Goal: Transaction & Acquisition: Obtain resource

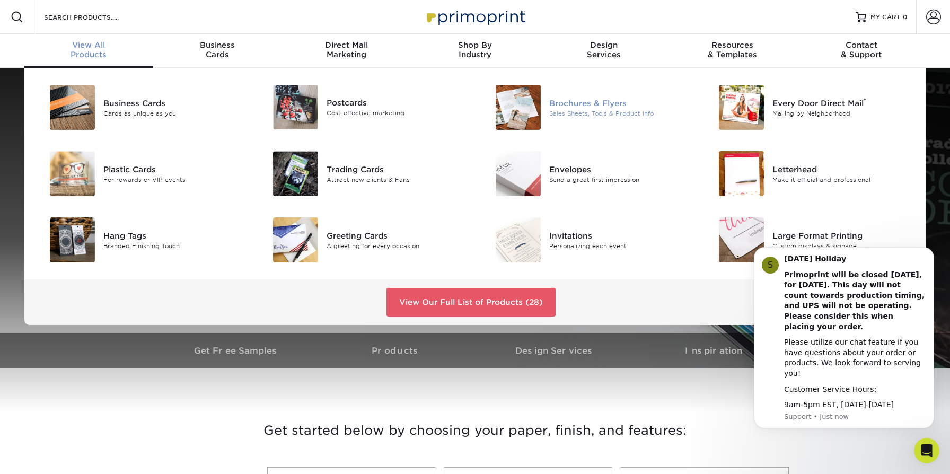
click at [520, 104] on img at bounding box center [518, 107] width 45 height 45
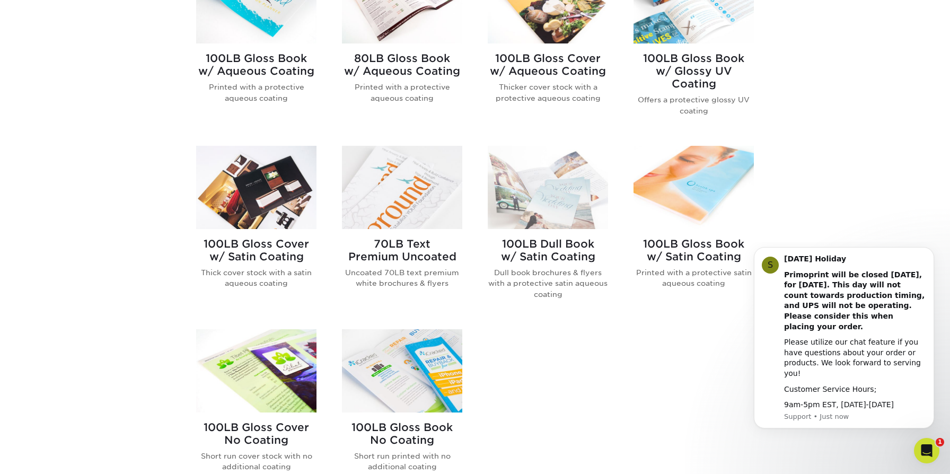
scroll to position [506, 0]
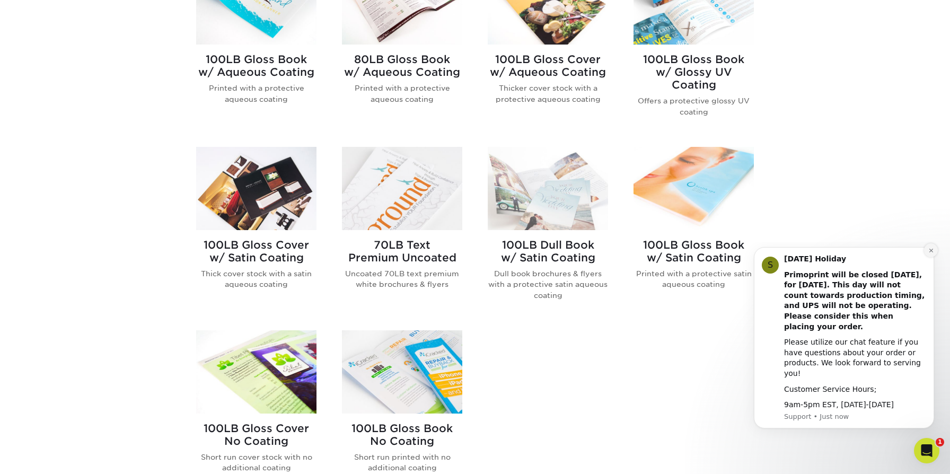
click at [927, 257] on button "Dismiss notification" at bounding box center [931, 250] width 14 height 14
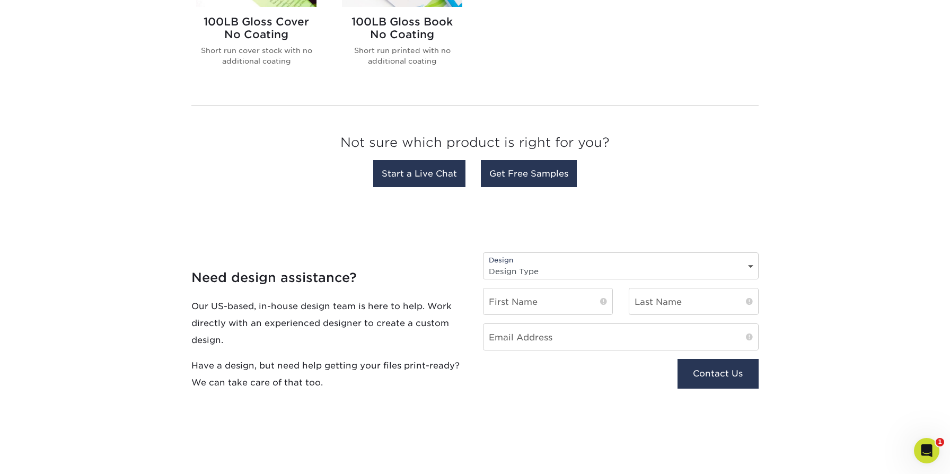
scroll to position [959, 0]
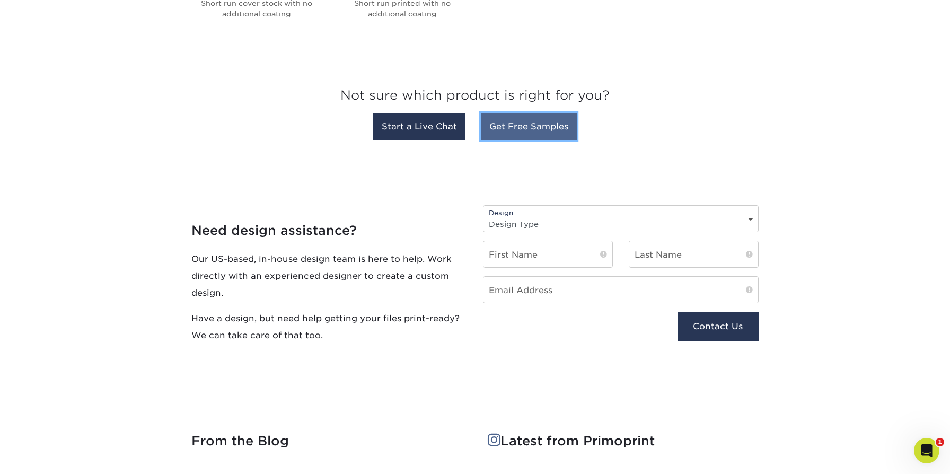
click at [568, 133] on link "Get Free Samples" at bounding box center [529, 126] width 96 height 27
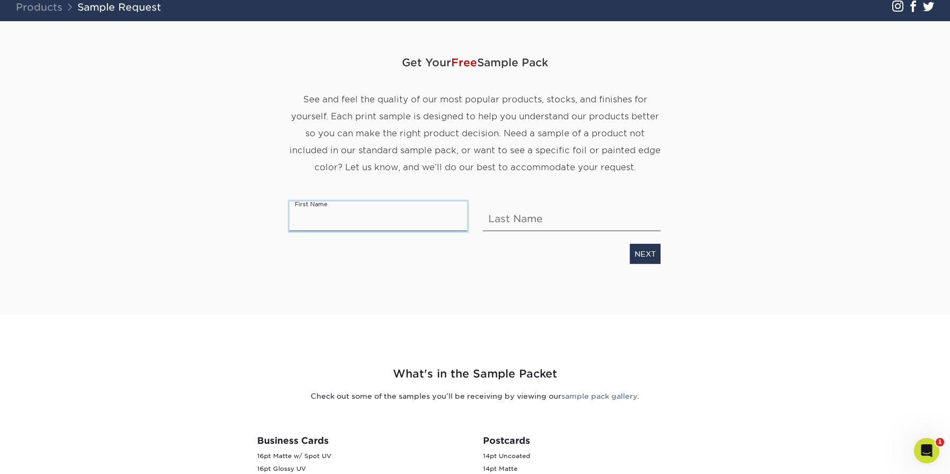
click at [399, 212] on input "text" at bounding box center [378, 216] width 178 height 30
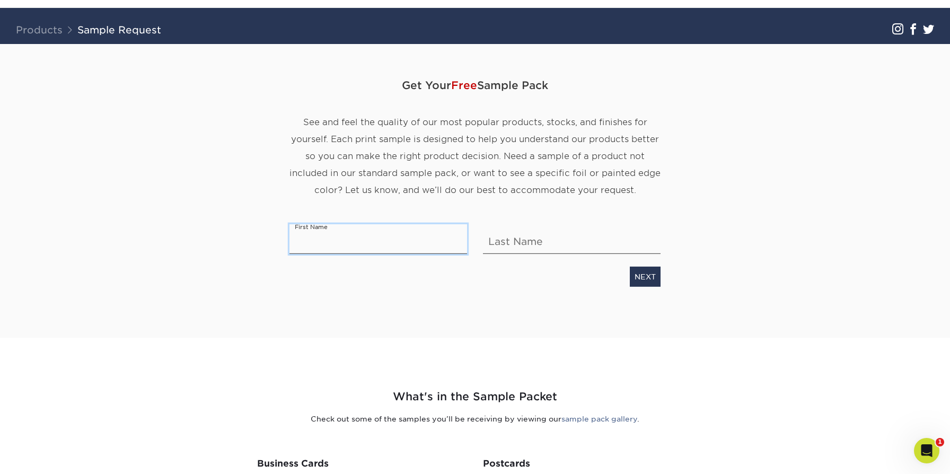
scroll to position [27, 0]
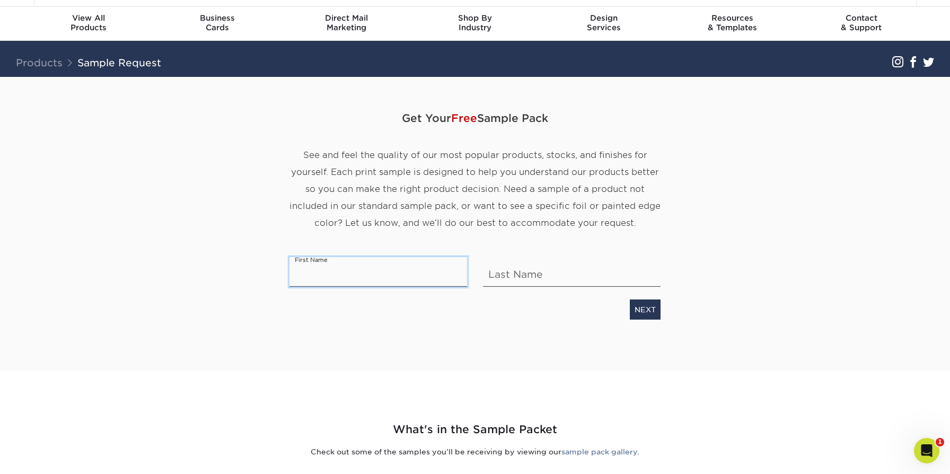
click at [400, 262] on input "text" at bounding box center [378, 272] width 178 height 30
type input "Josephine"
type input "Tang"
click at [640, 306] on link "NEXT" at bounding box center [645, 310] width 31 height 20
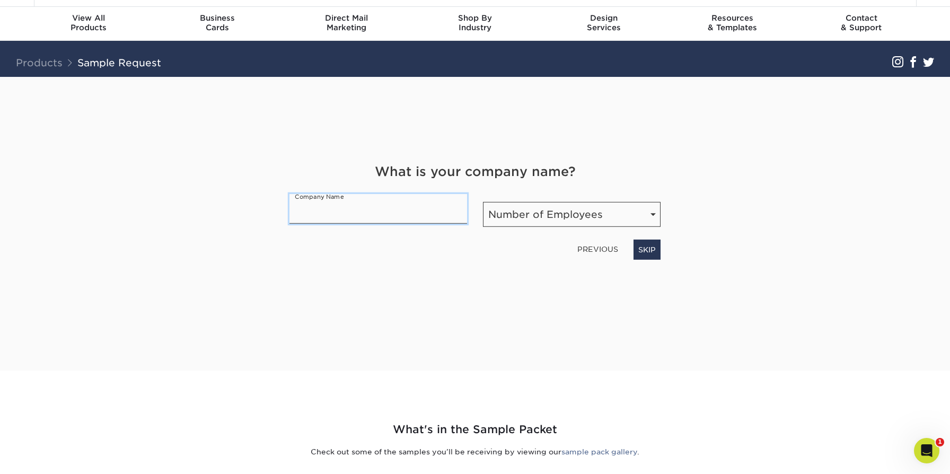
click at [421, 205] on input "text" at bounding box center [378, 209] width 178 height 30
drag, startPoint x: 332, startPoint y: 211, endPoint x: 551, endPoint y: 213, distance: 218.9
click at [551, 213] on div "What is your company name? Company Name Motive Companies Number of Employees Nu…" at bounding box center [474, 211] width 387 height 98
type input "Motive"
click at [632, 210] on select "Number of Employees Self-employed 1-10 employees 11-50 employees 51-200 employe…" at bounding box center [572, 214] width 178 height 25
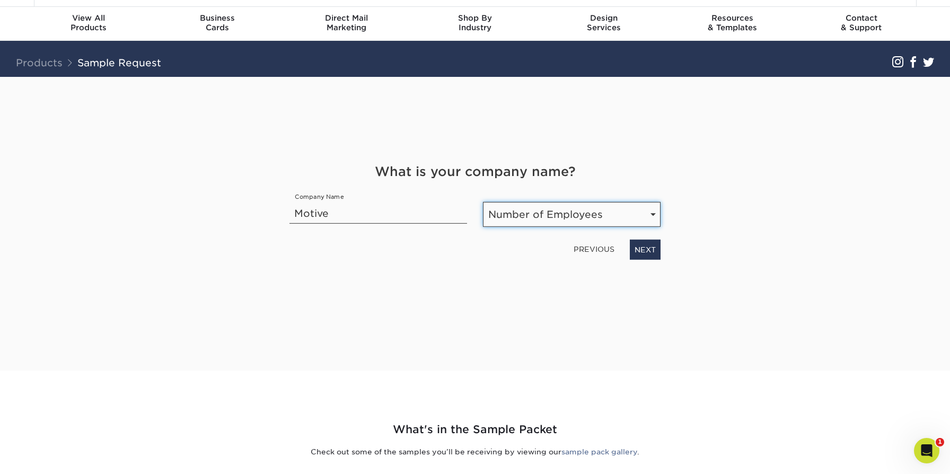
select select "1001-5000"
click at [483, 202] on select "Number of Employees Self-employed 1-10 employees 11-50 employees 51-200 employe…" at bounding box center [572, 214] width 178 height 25
click at [643, 248] on link "NEXT" at bounding box center [645, 250] width 31 height 20
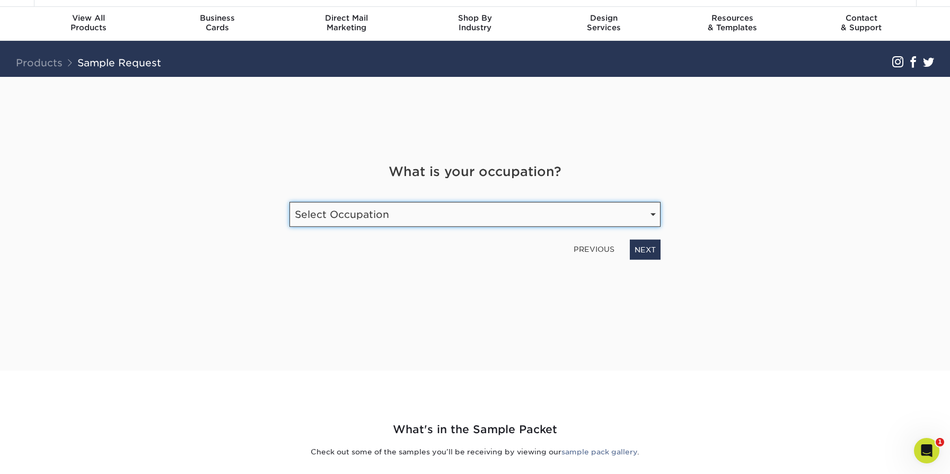
click at [586, 213] on select "Select Occupation Agency Automotive Blogger Cleaning Services Construction Educ…" at bounding box center [474, 214] width 371 height 25
select select "Graphic Designer / Freelance"
click at [289, 202] on select "Select Occupation Agency Automotive Blogger Cleaning Services Construction Educ…" at bounding box center [474, 214] width 371 height 25
click at [642, 250] on link "NEXT" at bounding box center [645, 250] width 31 height 20
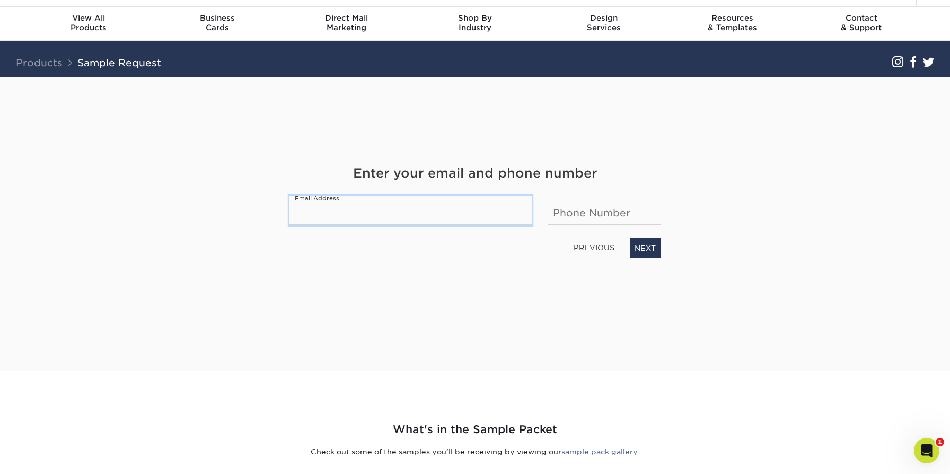
click at [481, 200] on input "email" at bounding box center [410, 211] width 242 height 30
type input "jtang@motivecompanies.com"
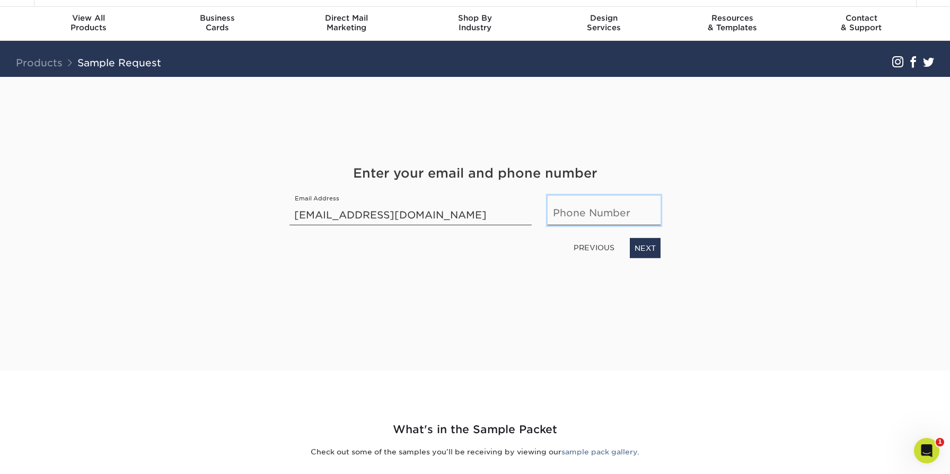
type input "6268613116"
click at [644, 252] on link "NEXT" at bounding box center [645, 248] width 31 height 20
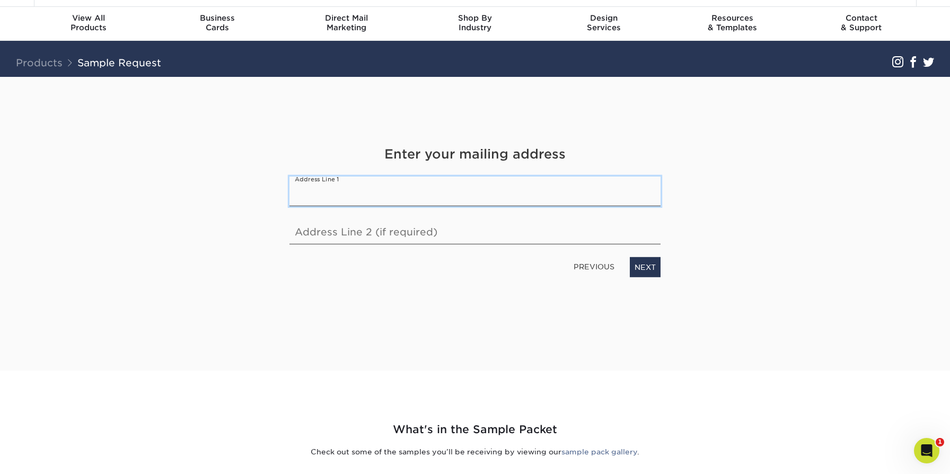
click at [499, 189] on input "text" at bounding box center [474, 192] width 371 height 30
type input "17260 Newhope St."
click at [424, 201] on input "17260 Newhope St." at bounding box center [474, 192] width 371 height 30
click at [310, 231] on input "text" at bounding box center [474, 230] width 371 height 30
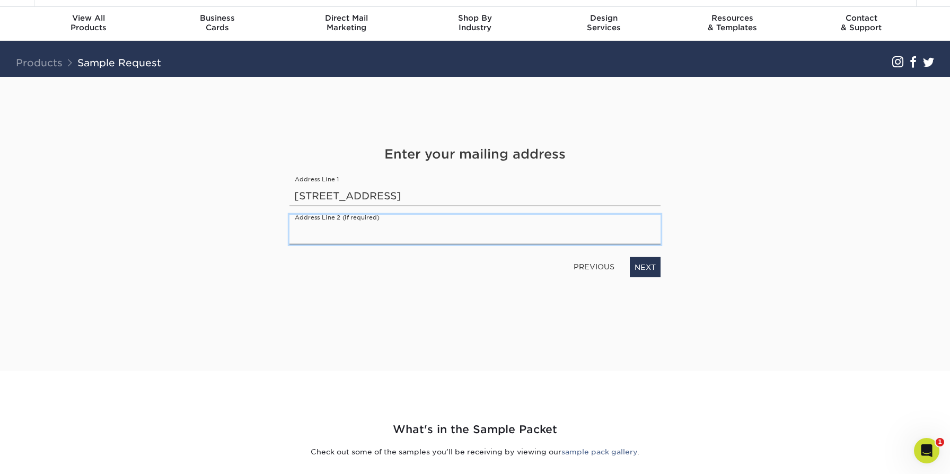
type input "f"
type input "Fountain Valley, CA 92708"
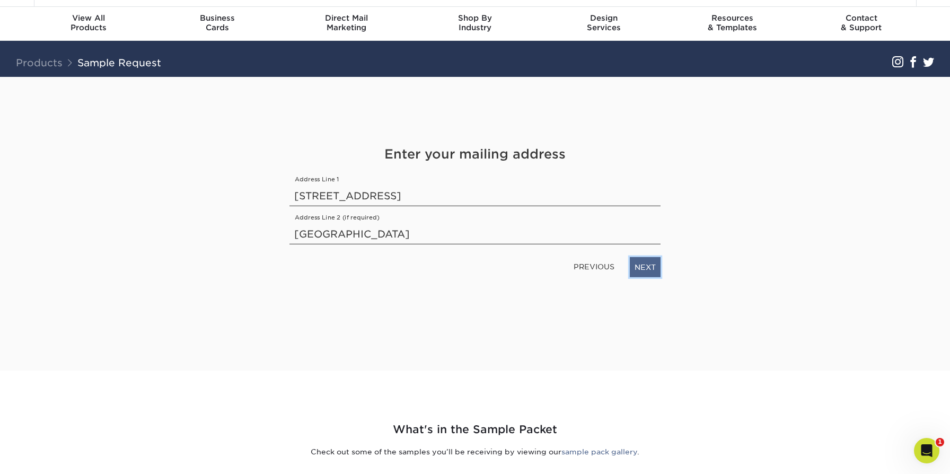
click at [634, 259] on link "NEXT" at bounding box center [645, 267] width 31 height 20
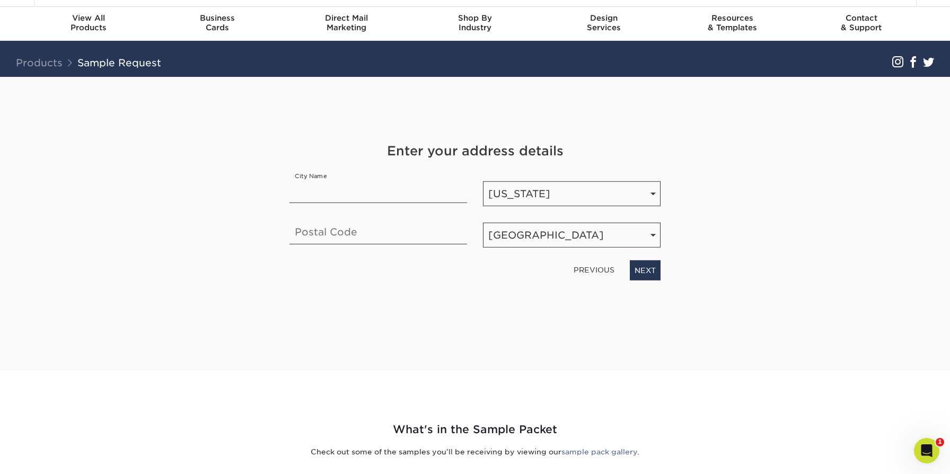
click at [582, 266] on link "PREVIOUS" at bounding box center [593, 269] width 49 height 17
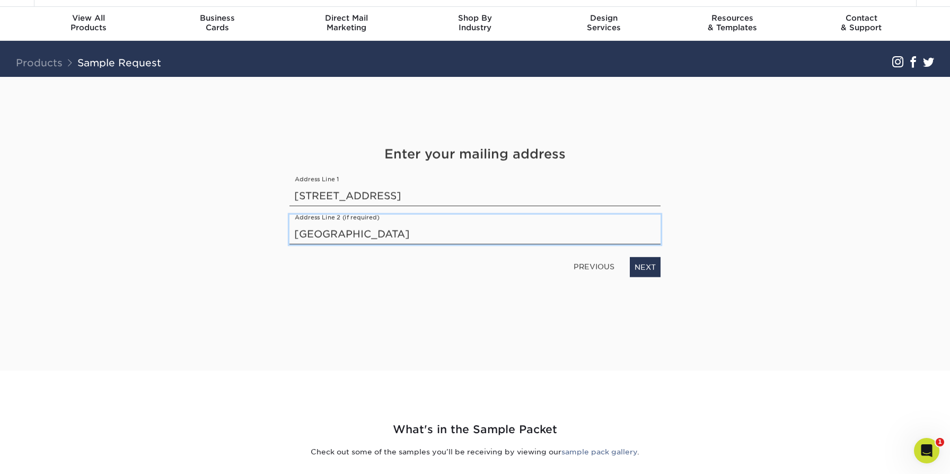
click at [397, 226] on input "Fountain Valley, CA 92708" at bounding box center [474, 230] width 371 height 30
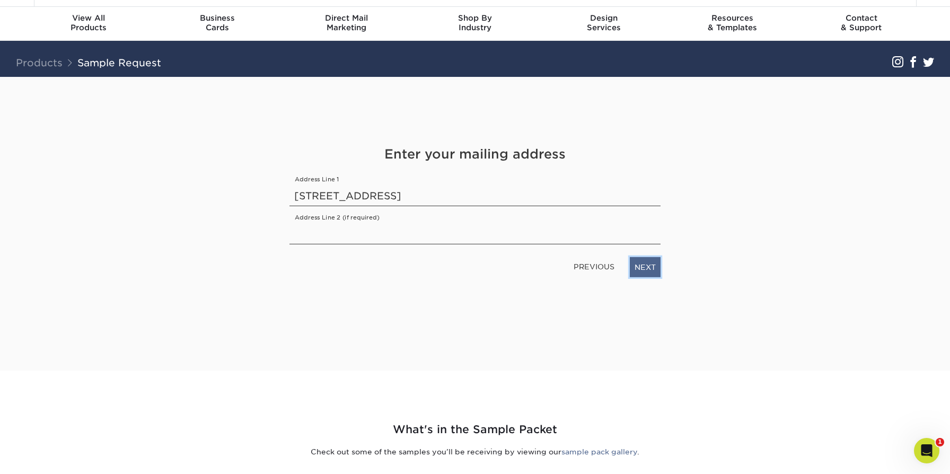
click at [650, 261] on link "NEXT" at bounding box center [645, 267] width 31 height 20
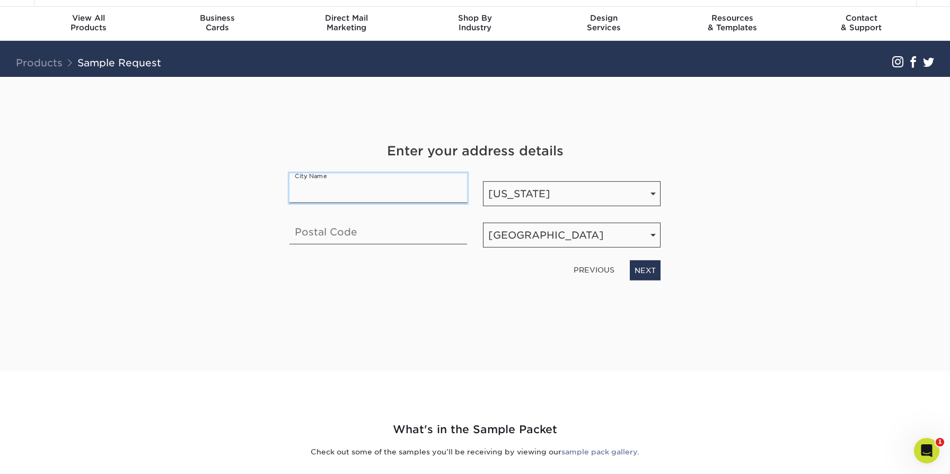
click at [384, 195] on input "text" at bounding box center [378, 188] width 178 height 30
type input "[GEOGRAPHIC_DATA]"
type input "92708"
click at [350, 189] on input "[GEOGRAPHIC_DATA]" at bounding box center [378, 188] width 178 height 30
click at [350, 189] on input "FOUNTAIN VALLEY" at bounding box center [378, 188] width 178 height 30
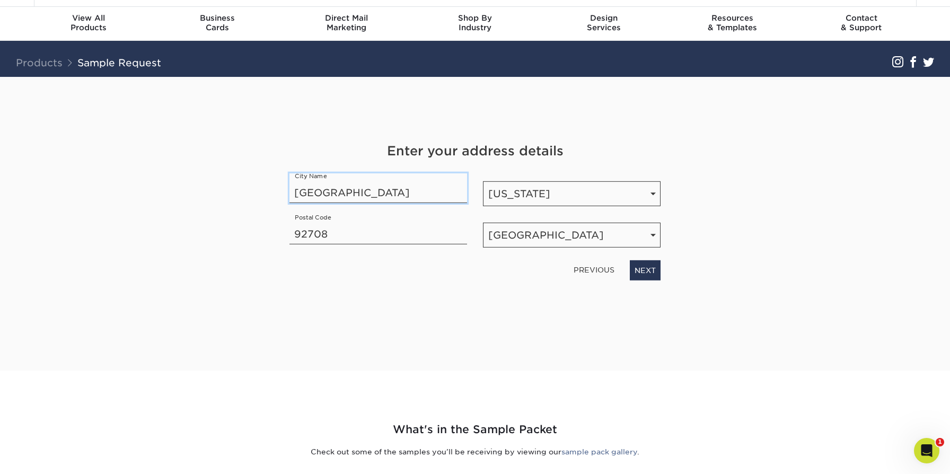
click at [350, 189] on input "FOUNTAIN VALLEY" at bounding box center [378, 188] width 178 height 30
type input "f"
type input "Fountain Valley"
click at [650, 269] on link "NEXT" at bounding box center [645, 270] width 31 height 20
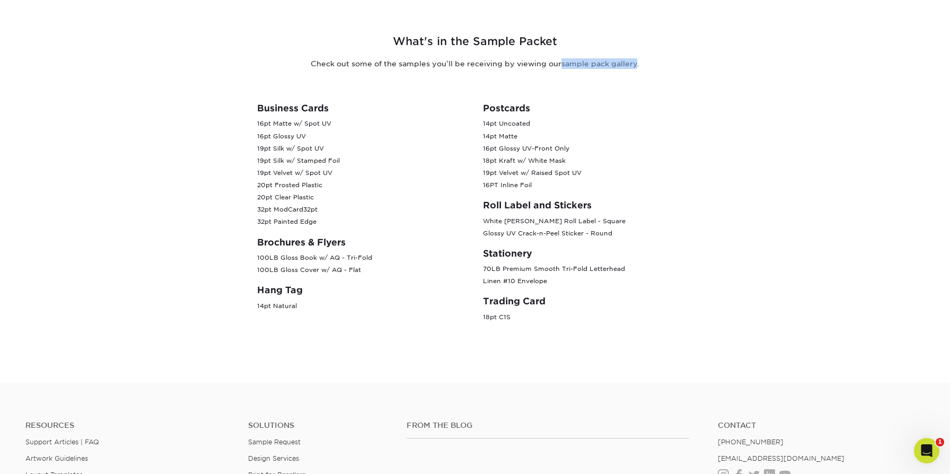
scroll to position [0, 0]
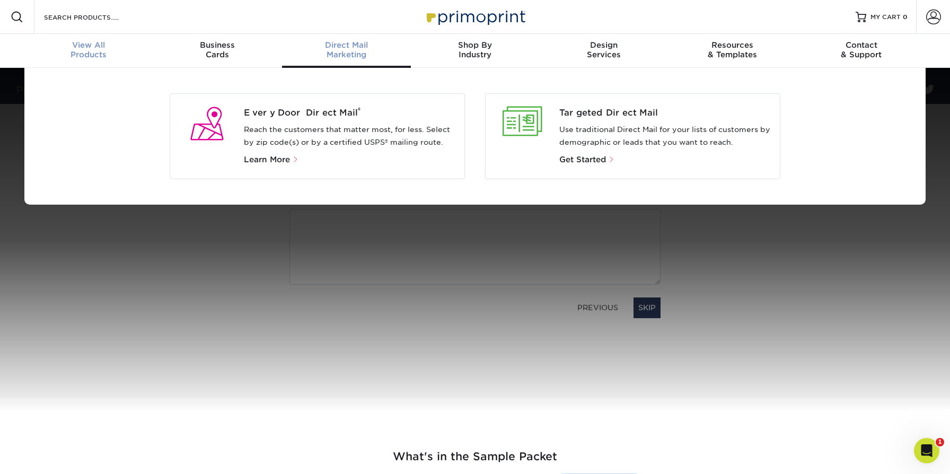
click at [93, 46] on span "View All" at bounding box center [88, 45] width 129 height 10
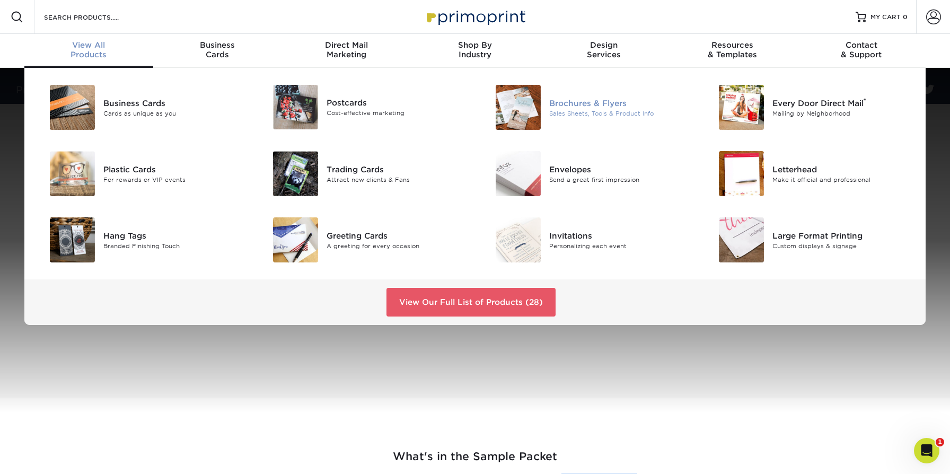
click at [529, 108] on img at bounding box center [518, 107] width 45 height 45
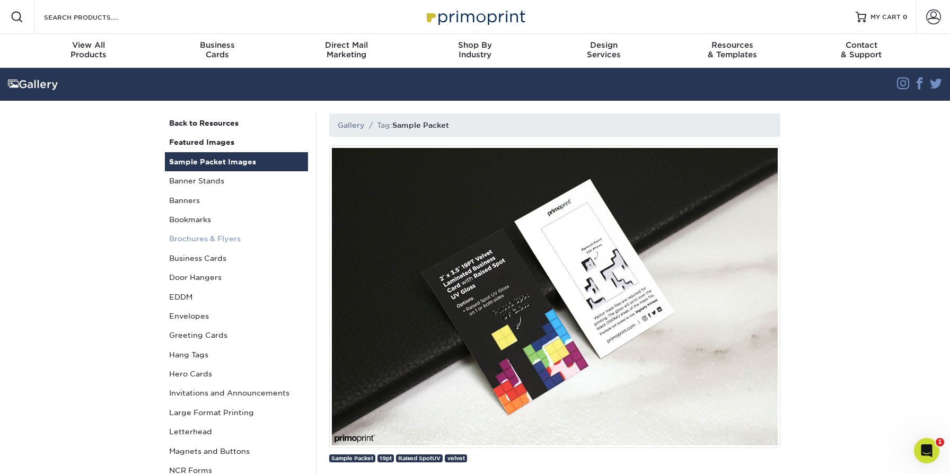
click at [208, 244] on link "Brochures & Flyers" at bounding box center [236, 238] width 143 height 19
click at [221, 236] on link "Brochures & Flyers" at bounding box center [236, 238] width 143 height 19
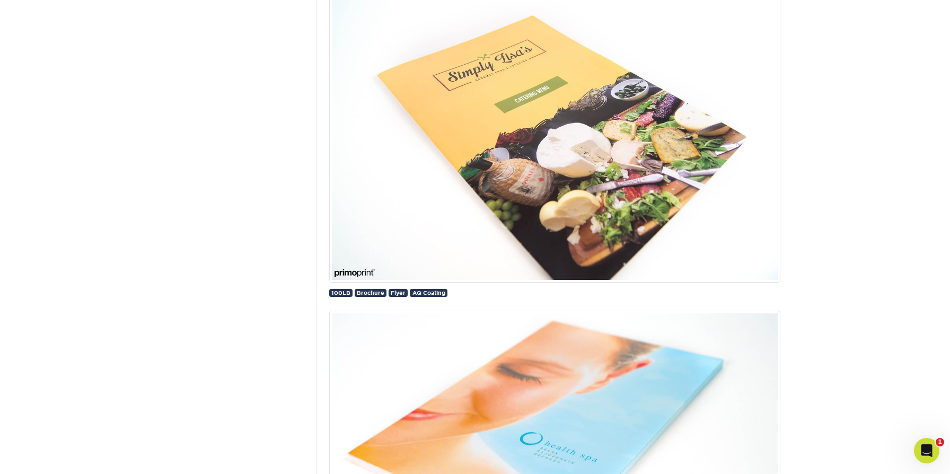
scroll to position [2819, 0]
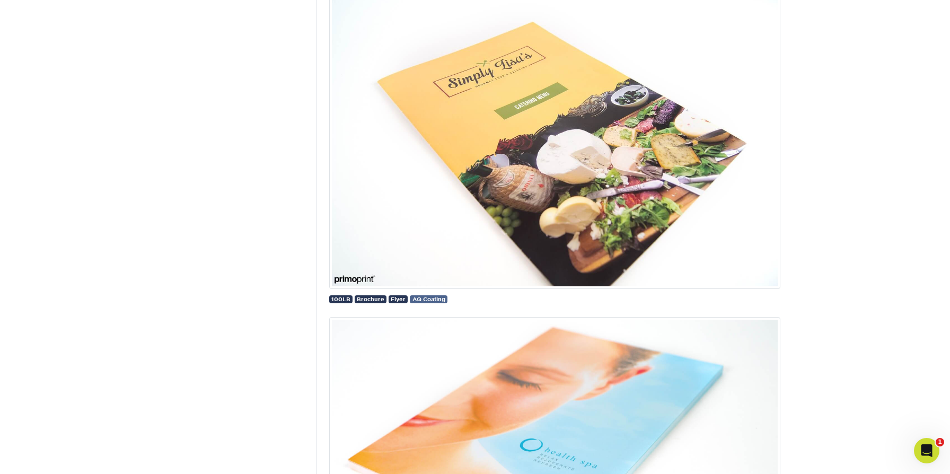
click at [416, 298] on span "AQ Coating" at bounding box center [428, 299] width 33 height 6
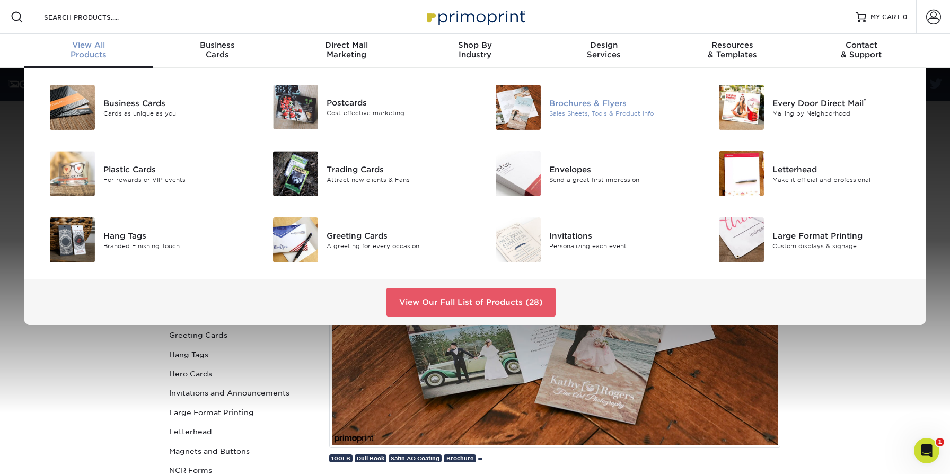
click at [534, 114] on img at bounding box center [518, 107] width 45 height 45
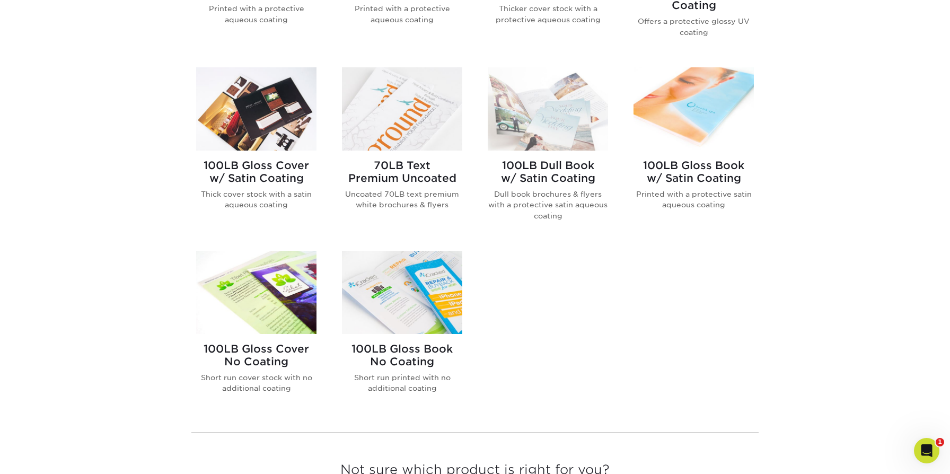
scroll to position [584, 0]
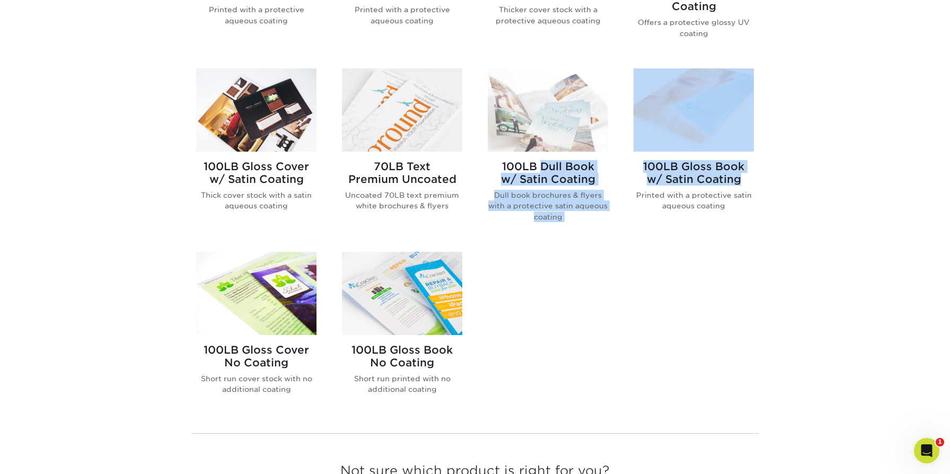
drag, startPoint x: 785, startPoint y: 180, endPoint x: 489, endPoint y: 163, distance: 295.7
click at [489, 163] on div "Get started below by choosing your paper, finish, and features: Filtered Matche…" at bounding box center [475, 178] width 950 height 737
copy div "100LB Dull Book w/ Satin Coating Dull book brochures & flyers with a protective…"
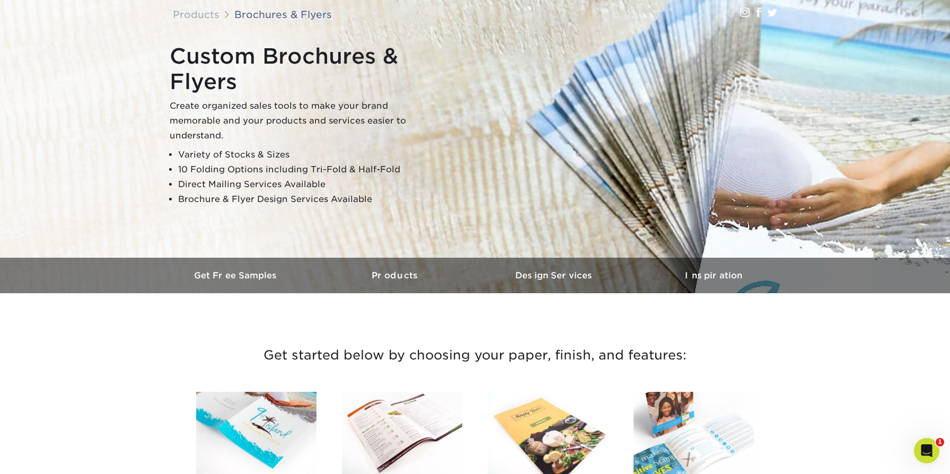
scroll to position [0, 0]
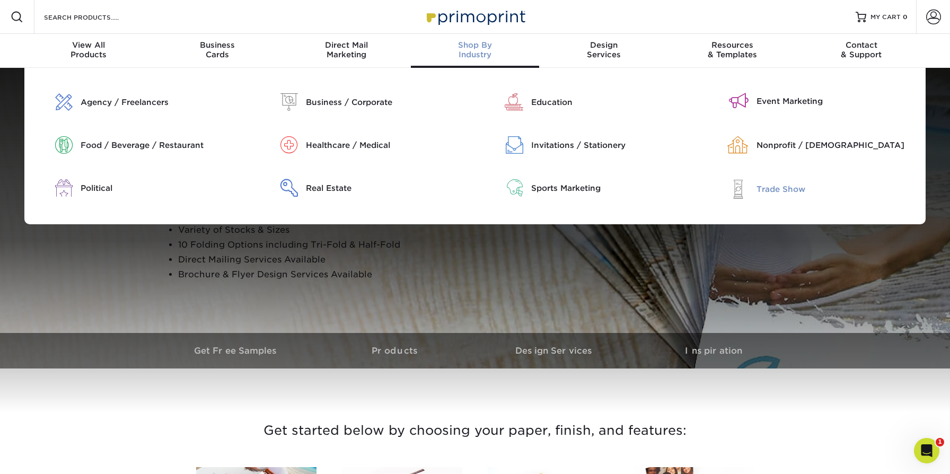
click at [738, 193] on div at bounding box center [728, 189] width 40 height 20
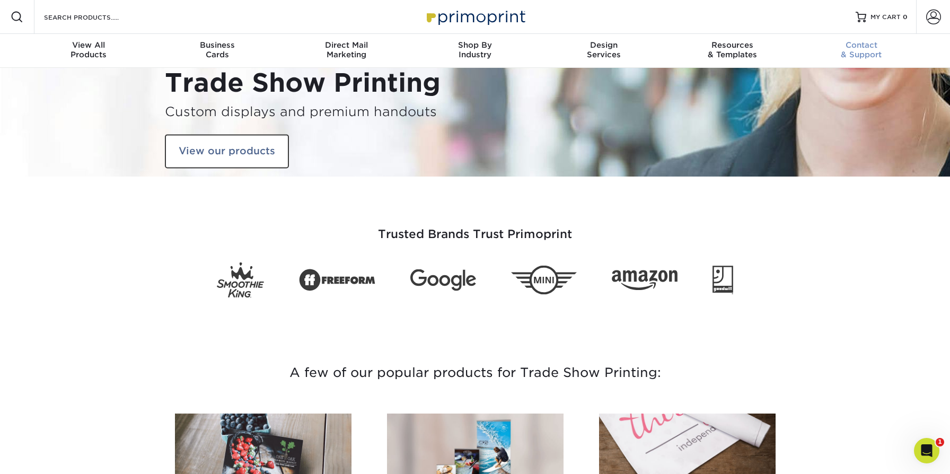
click at [846, 49] on div "Contact & Support" at bounding box center [861, 49] width 129 height 19
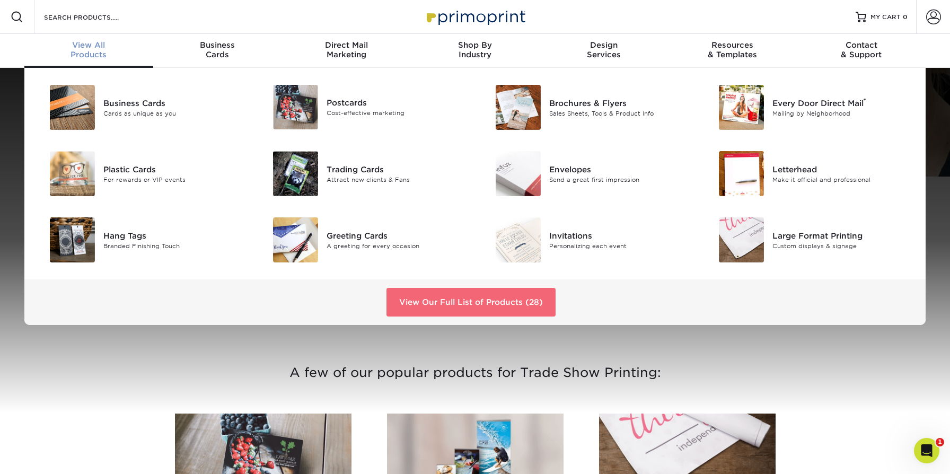
click at [417, 302] on link "View Our Full List of Products (28)" at bounding box center [470, 302] width 169 height 29
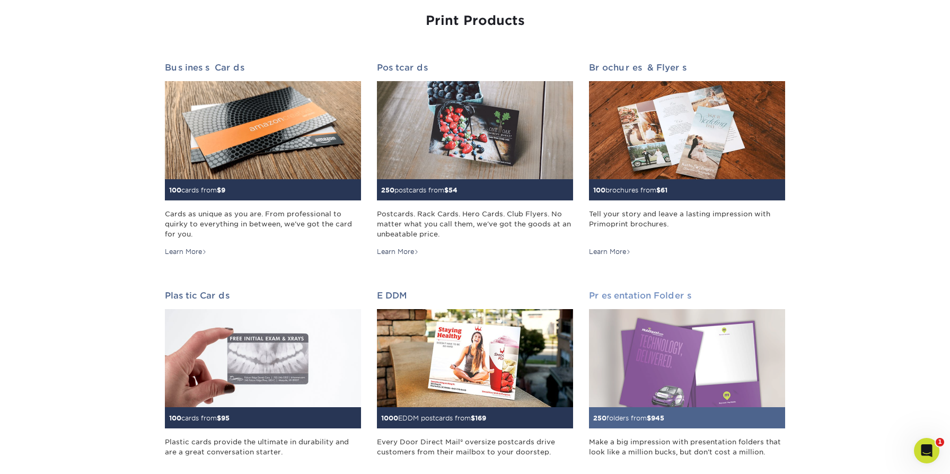
scroll to position [122, 0]
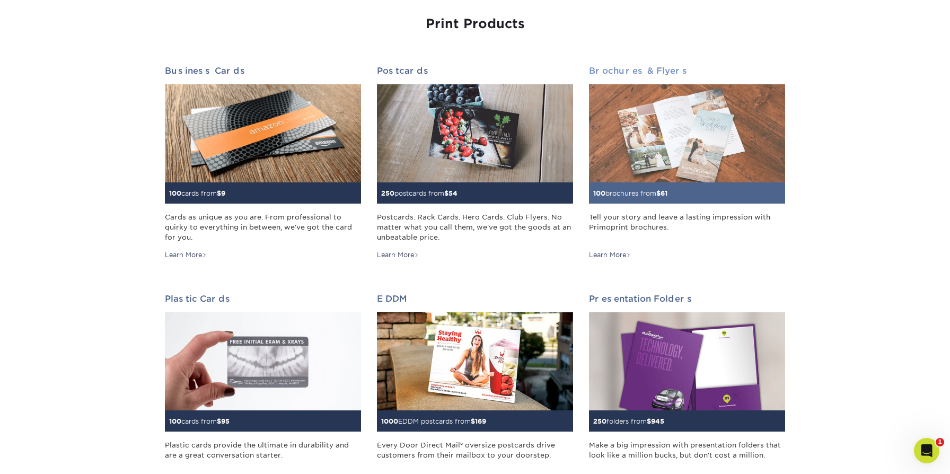
click at [624, 178] on img at bounding box center [687, 133] width 196 height 98
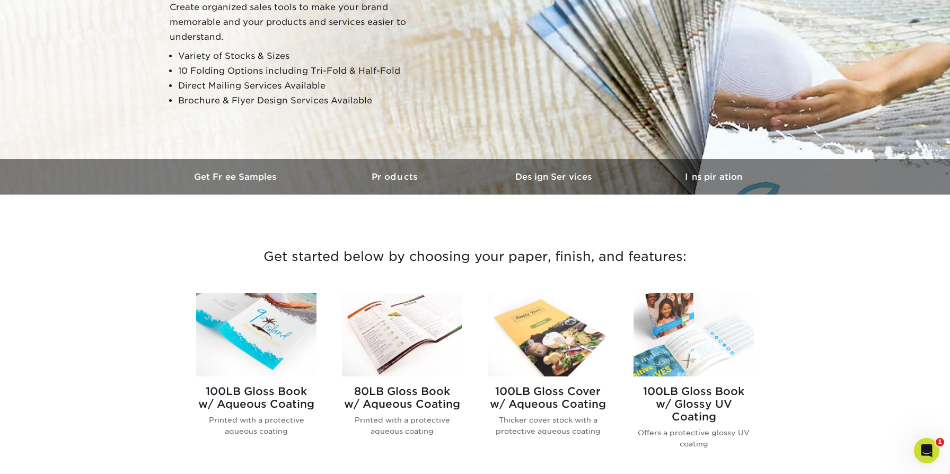
scroll to position [193, 0]
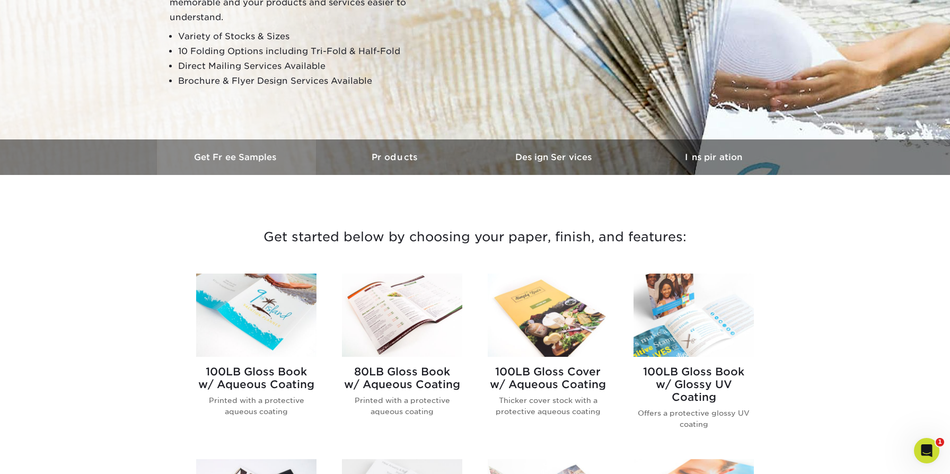
click at [223, 157] on h3 "Get Free Samples" at bounding box center [236, 157] width 159 height 10
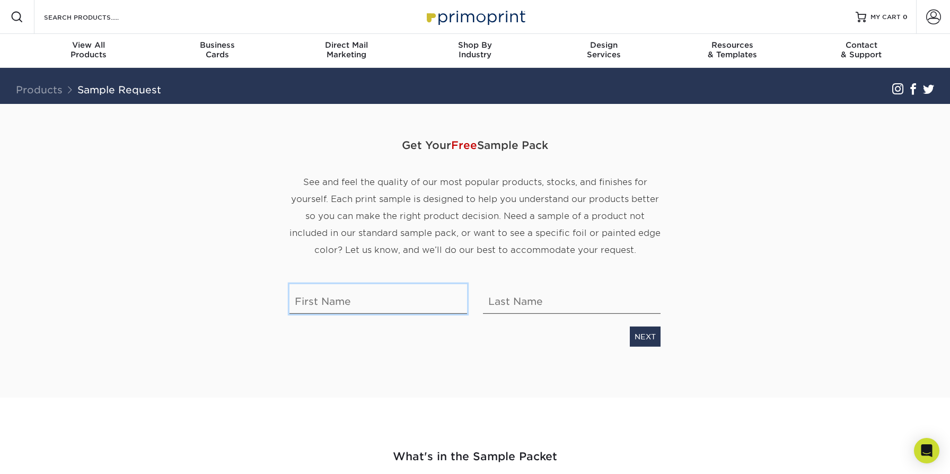
click at [375, 298] on input "text" at bounding box center [378, 299] width 178 height 30
type input "Josephine"
type input "Tang"
click at [650, 339] on link "NEXT" at bounding box center [645, 337] width 31 height 20
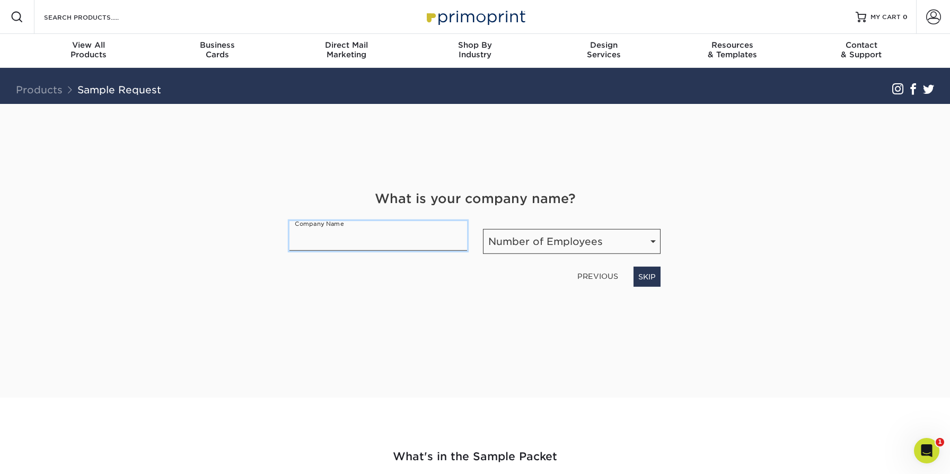
click at [425, 243] on input "text" at bounding box center [378, 236] width 178 height 30
drag, startPoint x: 330, startPoint y: 242, endPoint x: 499, endPoint y: 242, distance: 169.1
click at [499, 242] on div "What is your company name? Company Name Motive Companies Number of Employees Nu…" at bounding box center [474, 238] width 387 height 98
type input "Motive"
click at [629, 244] on select "Number of Employees Self-employed 1-10 employees 11-50 employees 51-200 employe…" at bounding box center [572, 241] width 178 height 25
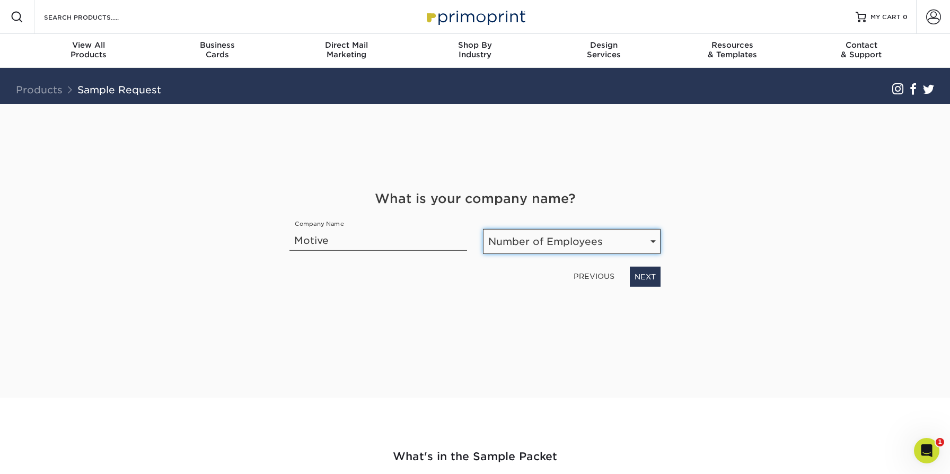
select select "1001-5000"
click at [483, 229] on select "Number of Employees Self-employed 1-10 employees 11-50 employees 51-200 employe…" at bounding box center [572, 241] width 178 height 25
click at [642, 272] on link "NEXT" at bounding box center [645, 277] width 31 height 20
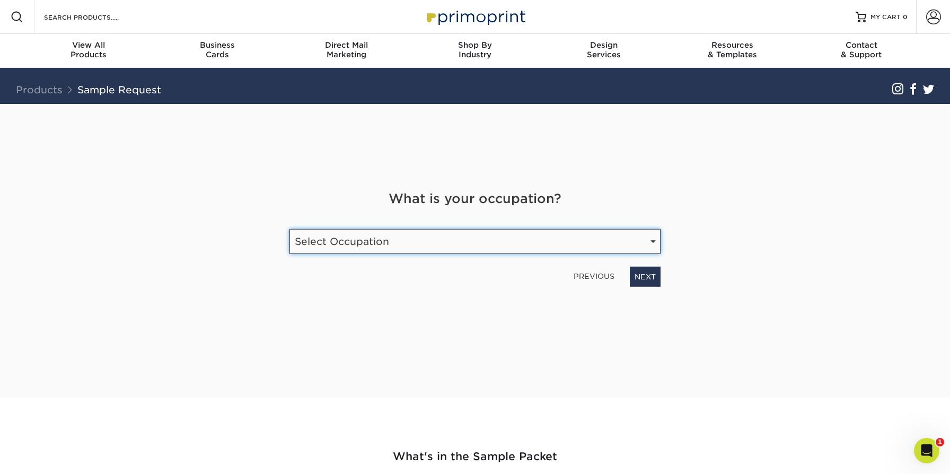
click at [469, 238] on select "Select Occupation Agency Automotive Blogger Cleaning Services Construction Educ…" at bounding box center [474, 241] width 371 height 25
select select "Graphic Designer / Freelance"
click at [289, 229] on select "Select Occupation Agency Automotive Blogger Cleaning Services Construction Educ…" at bounding box center [474, 241] width 371 height 25
click at [638, 276] on link "NEXT" at bounding box center [645, 277] width 31 height 20
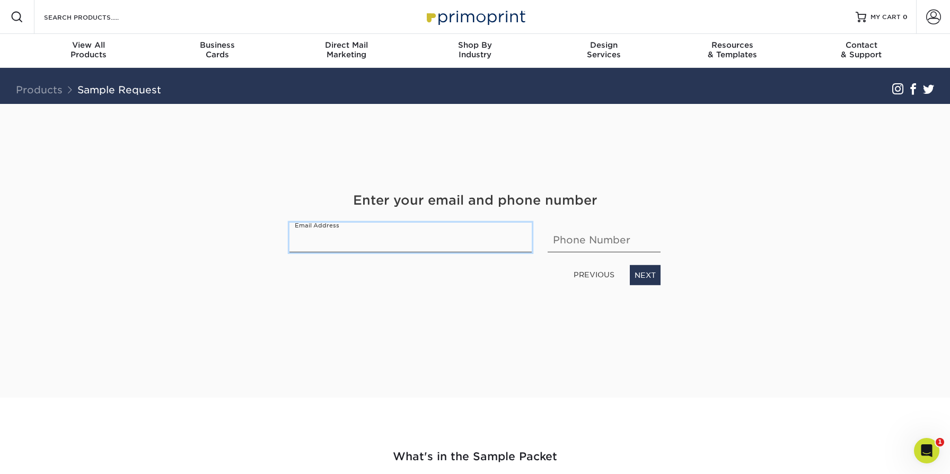
click at [403, 246] on input "email" at bounding box center [410, 238] width 242 height 30
type input "jtang@motivecompanies.com"
type input "6268613116"
click at [635, 276] on link "NEXT" at bounding box center [645, 275] width 31 height 20
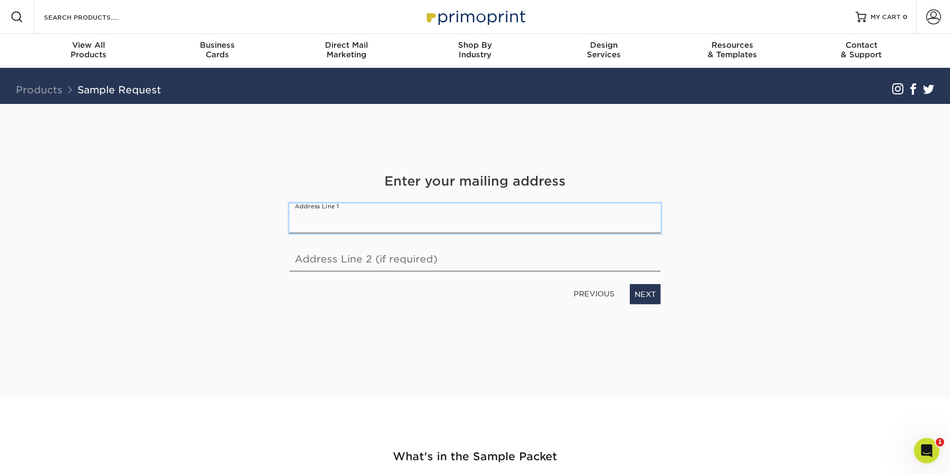
click at [360, 220] on input "text" at bounding box center [474, 219] width 371 height 30
type input "17260 Newhope St."
click at [638, 292] on link "NEXT" at bounding box center [645, 294] width 31 height 20
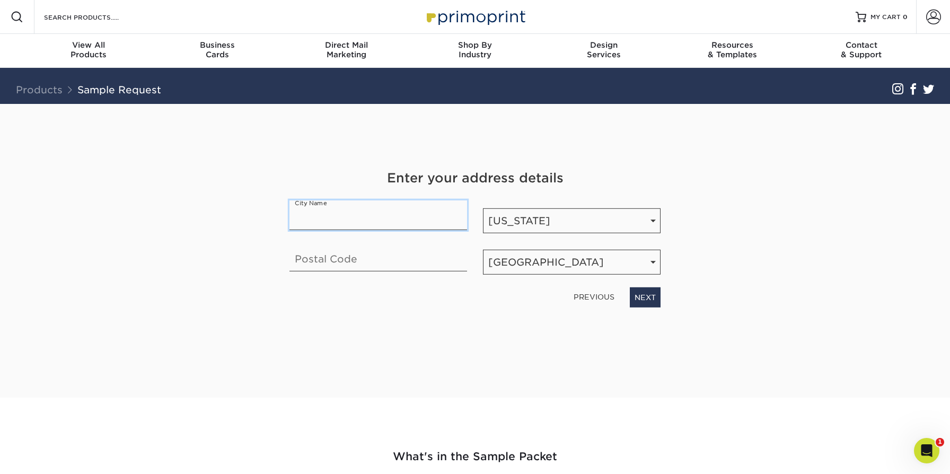
click at [416, 226] on input "text" at bounding box center [378, 215] width 178 height 30
type input "FOUNTAIN VALLEY"
type input "92708"
click at [643, 293] on link "NEXT" at bounding box center [645, 297] width 31 height 20
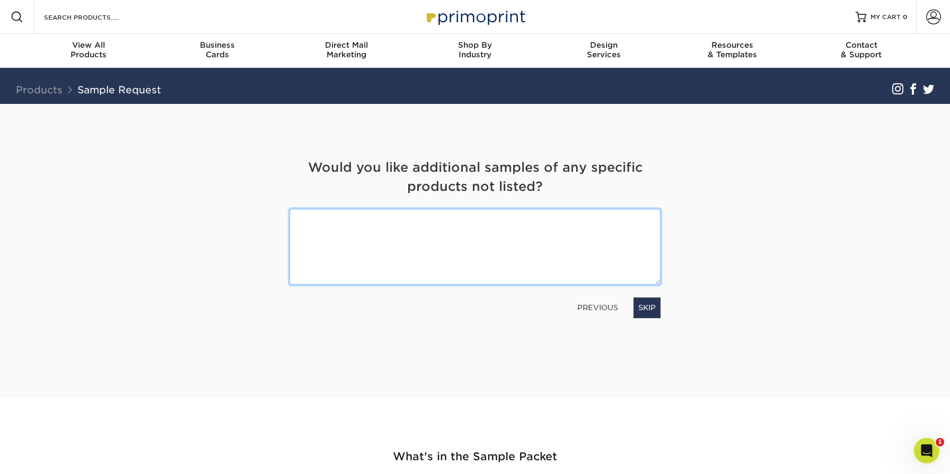
paste textarea "100LB Dull Book w/ Satin Coating Dull book brochures & flyers with a protective…"
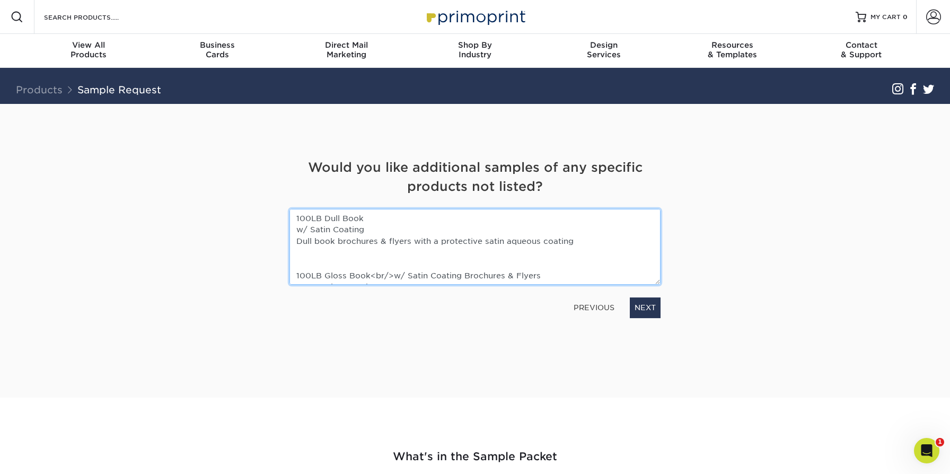
drag, startPoint x: 577, startPoint y: 239, endPoint x: 287, endPoint y: 244, distance: 290.0
click at [287, 244] on div "100LB Dull Book w/ Satin Coating Dull book brochures & flyers with a protective…" at bounding box center [474, 247] width 387 height 76
click at [296, 232] on textarea "100LB Dull Book w/ Satin Coating 100LB Gloss Book<br/>w/ Satin Coating Brochure…" at bounding box center [474, 247] width 371 height 76
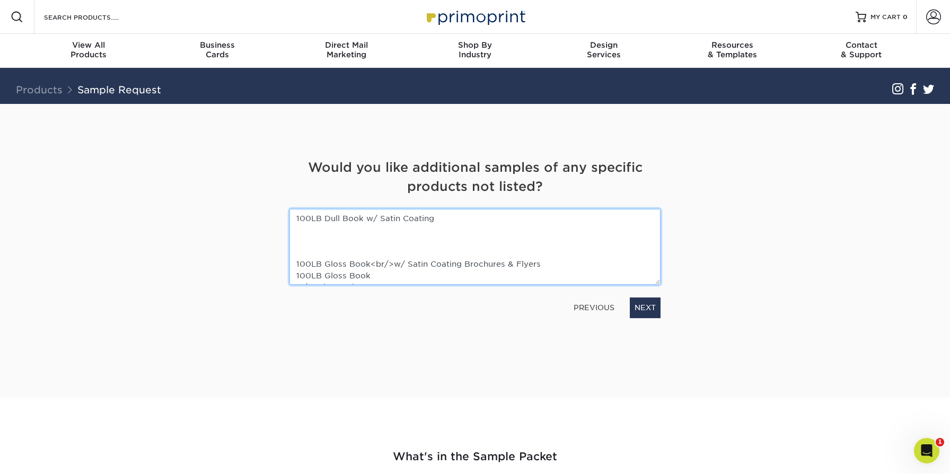
scroll to position [11, 0]
drag, startPoint x: 554, startPoint y: 248, endPoint x: 369, endPoint y: 249, distance: 185.0
click at [369, 249] on textarea "100LB Dull Book w/ Satin Coating 100LB Gloss Book<br/>w/ Satin Coating Brochure…" at bounding box center [474, 247] width 371 height 76
drag, startPoint x: 380, startPoint y: 265, endPoint x: 260, endPoint y: 265, distance: 120.3
click at [260, 265] on div "Get Your Free Sample Pack See and feel the quality of our most popular products…" at bounding box center [475, 251] width 620 height 294
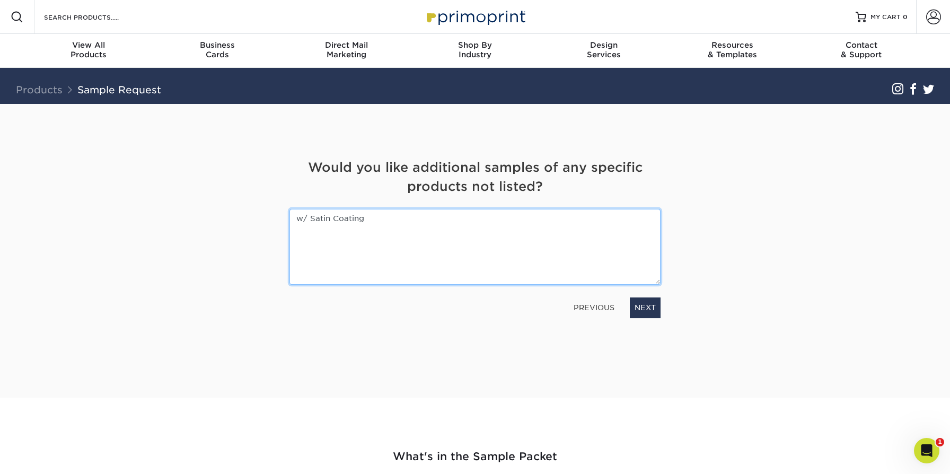
scroll to position [0, 0]
click at [390, 274] on textarea "100LB Dull Book w/ Satin Coating 100LB Gloss Book 100LB Gloss Book w/ Satin Coa…" at bounding box center [474, 247] width 371 height 76
drag, startPoint x: 380, startPoint y: 274, endPoint x: 250, endPoint y: 274, distance: 129.9
click at [250, 274] on div "Get Your Free Sample Pack See and feel the quality of our most popular products…" at bounding box center [475, 251] width 620 height 294
click at [349, 272] on textarea "100LB Dull Book w/ Satin Coating 100LB Gloss Book 100LB Gloss Book w/ Satin Coa…" at bounding box center [474, 247] width 371 height 76
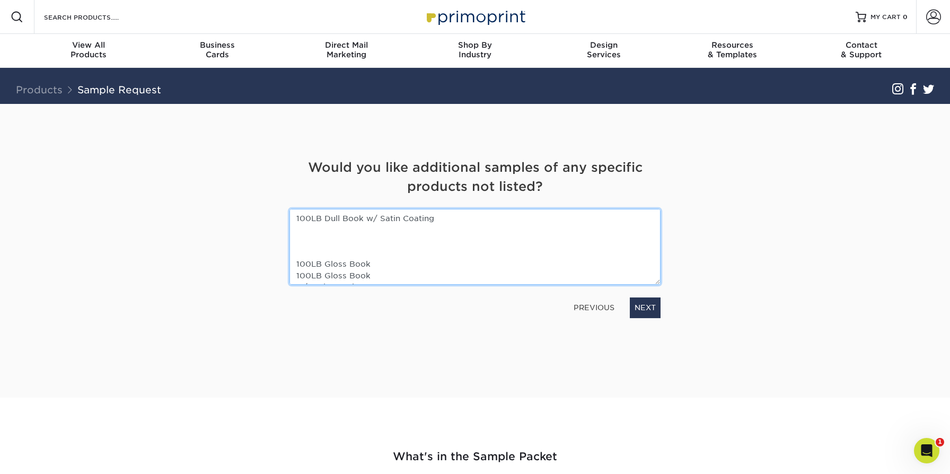
drag, startPoint x: 371, startPoint y: 272, endPoint x: 296, endPoint y: 272, distance: 74.2
click at [296, 272] on textarea "100LB Dull Book w/ Satin Coating 100LB Gloss Book 100LB Gloss Book w/ Satin Coa…" at bounding box center [474, 247] width 371 height 76
click at [297, 277] on textarea "100LB Dull Book w/ Satin Coating 100LB Gloss Book w/ Satin Coating" at bounding box center [474, 247] width 371 height 76
click at [341, 241] on textarea "100LB Dull Book w/ Satin Coating 100LB Gloss Book w/ Satin Coating" at bounding box center [474, 247] width 371 height 76
click at [297, 220] on textarea "100LB Dull Book w/ Satin Coating 100LB Gloss Book w/ Satin Coating" at bounding box center [474, 247] width 371 height 76
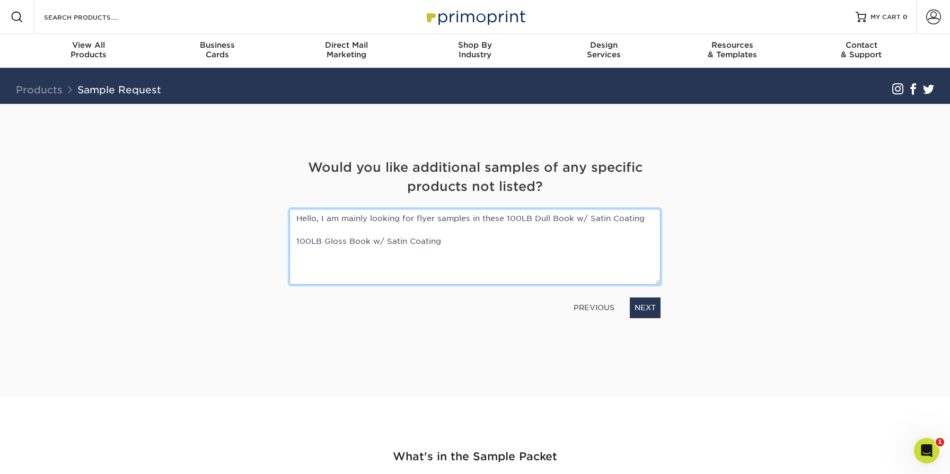
click at [443, 219] on textarea "Hello, I am mainly looking for flyer samples in these 100LB Dull Book w/ Satin …" at bounding box center [474, 247] width 371 height 76
click at [503, 219] on textarea "Hello, I am mainly looking for flyer samples in these 100LB Dull Book w/ Satin …" at bounding box center [474, 247] width 371 height 76
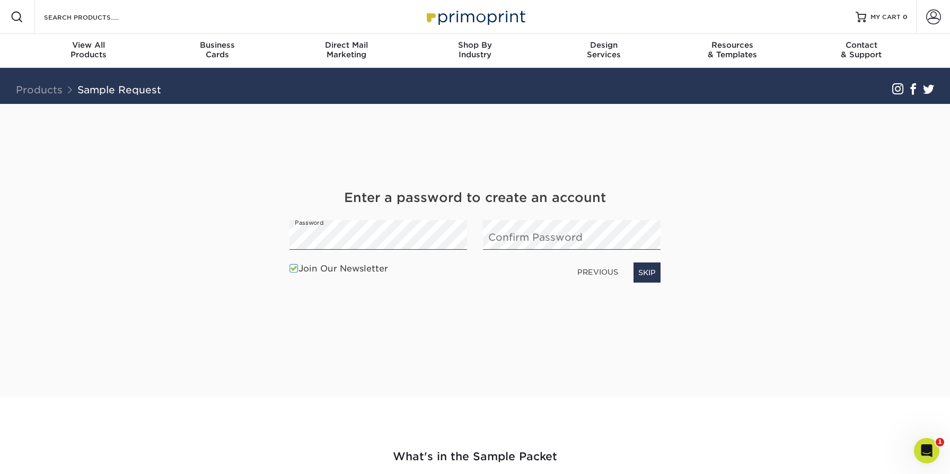
click at [598, 274] on link "PREVIOUS" at bounding box center [597, 271] width 49 height 17
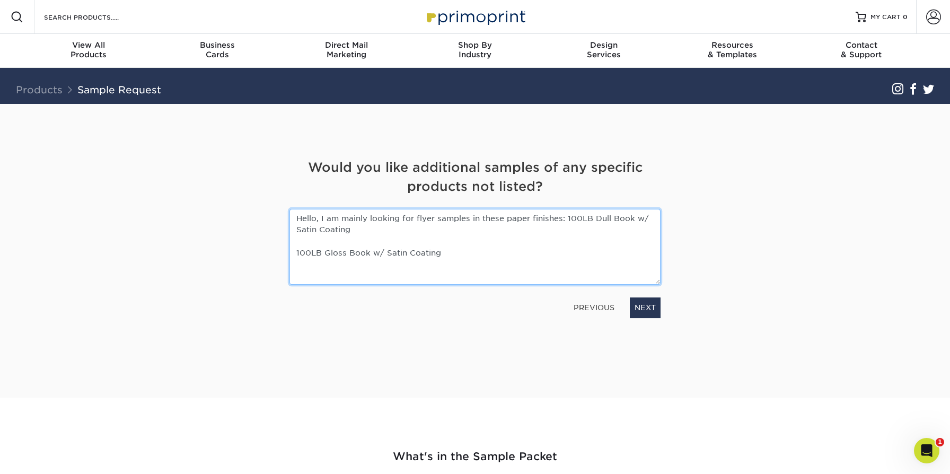
click at [566, 219] on textarea "Hello, I am mainly looking for flyer samples in these paper finishes: 100LB Dul…" at bounding box center [474, 247] width 371 height 76
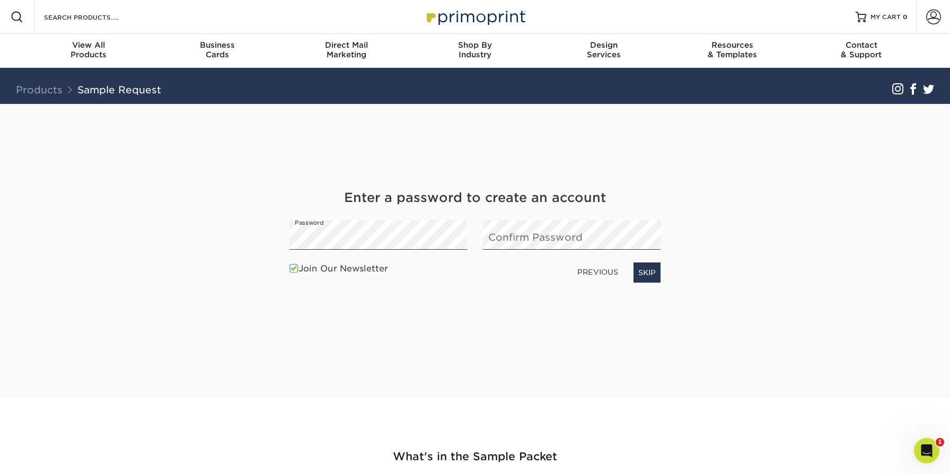
click at [602, 279] on link "PREVIOUS" at bounding box center [597, 271] width 49 height 17
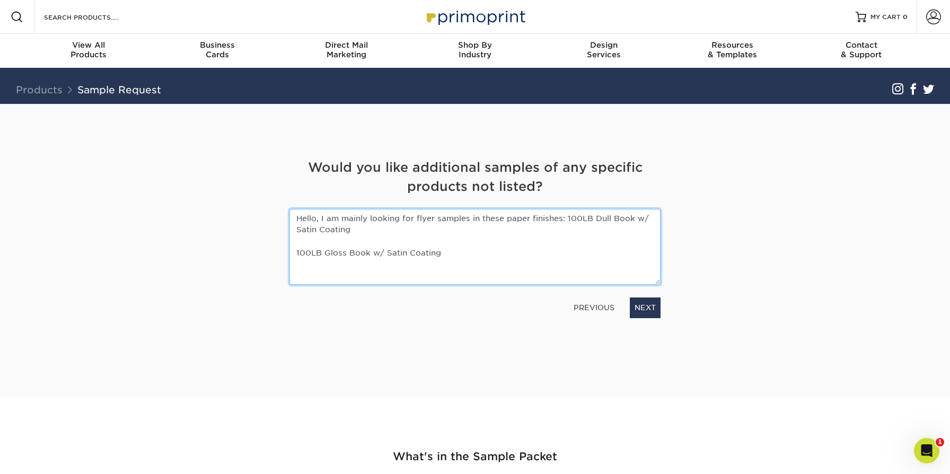
click at [566, 222] on textarea "Hello, I am mainly looking for flyer samples in these paper finishes: 100LB Dul…" at bounding box center [474, 247] width 371 height 76
click at [373, 223] on textarea "Hello, I am mainly looking for flyer samples in these paper finishes: 100LB Dul…" at bounding box center [474, 247] width 371 height 76
click at [360, 230] on textarea "Hello, I am mainly looking for flyer samples in these paper finishes: 100LB Dul…" at bounding box center [474, 247] width 371 height 76
click at [566, 218] on textarea "Hello, I am mainly looking for flyer samples in these paper finishes: 100LB Dul…" at bounding box center [474, 247] width 371 height 76
click at [296, 251] on textarea "Hello, I am mainly looking for flyer samples in these paper finishes: 100LB Dul…" at bounding box center [474, 247] width 371 height 76
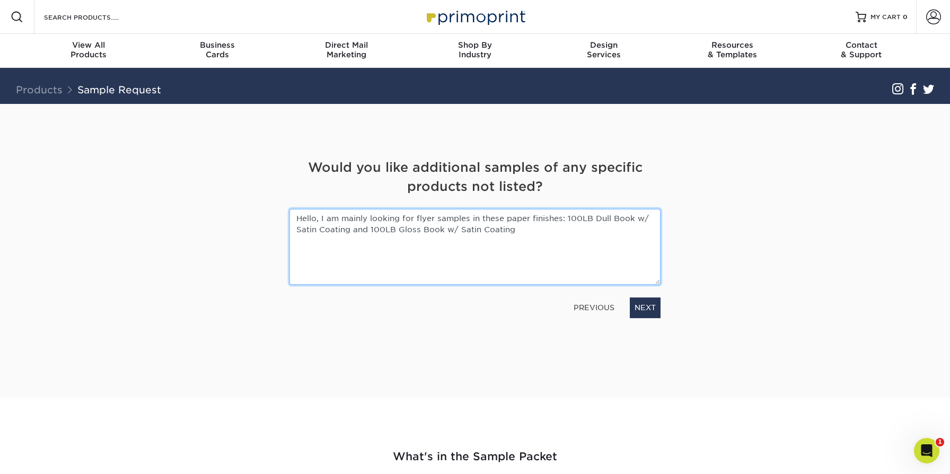
click at [543, 231] on textarea "Hello, I am mainly looking for flyer samples in these paper finishes: 100LB Dul…" at bounding box center [474, 247] width 371 height 76
click at [506, 219] on textarea "Hello, I am mainly looking for flyer samples in these paper finishes: 100LB Dul…" at bounding box center [474, 247] width 371 height 76
click at [350, 230] on textarea "Hello, I am mainly looking for flyer samples in these 2 paper finishes: 100LB D…" at bounding box center [474, 247] width 371 height 76
type textarea "Hello, I am mainly looking for flyer samples in these 2 paper finishes: 100LB D…"
click at [472, 232] on textarea "Hello, I am mainly looking for flyer samples in these 2 paper finishes: 100LB D…" at bounding box center [474, 247] width 371 height 76
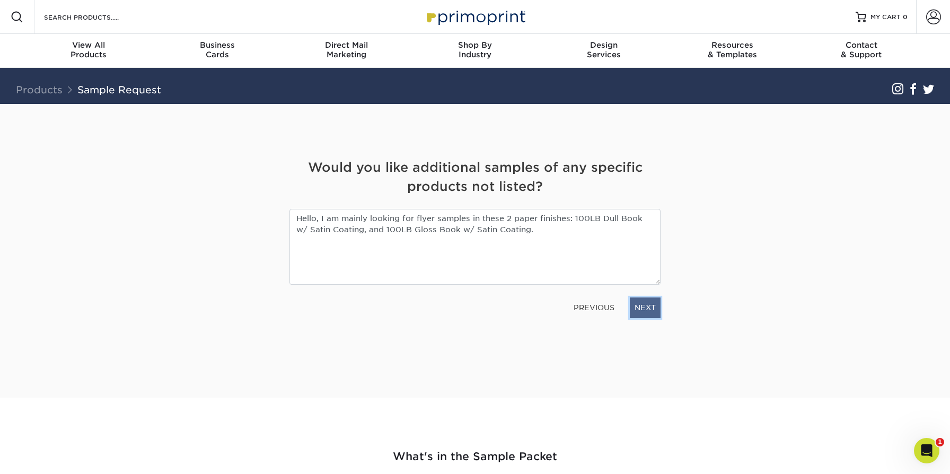
click at [650, 301] on link "NEXT" at bounding box center [645, 307] width 31 height 20
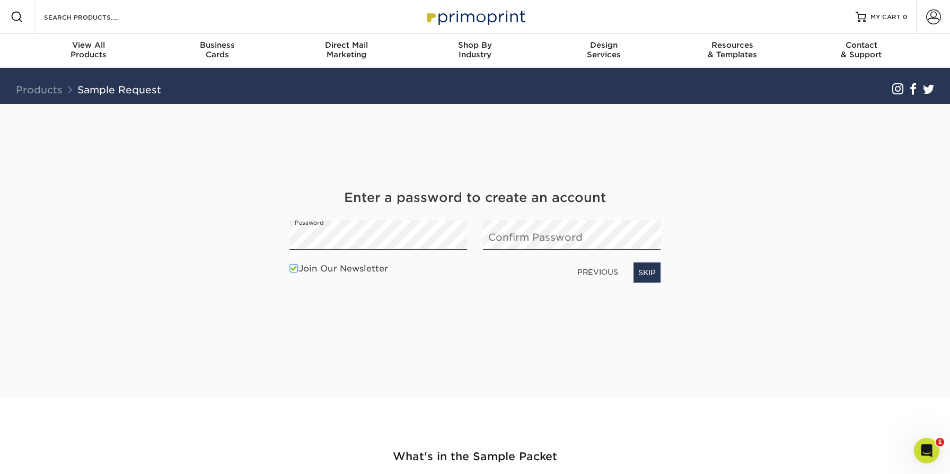
click at [601, 285] on div "Join Our Newsletter PREVIOUS SKIP" at bounding box center [474, 273] width 387 height 30
click at [603, 274] on link "PREVIOUS" at bounding box center [597, 271] width 49 height 17
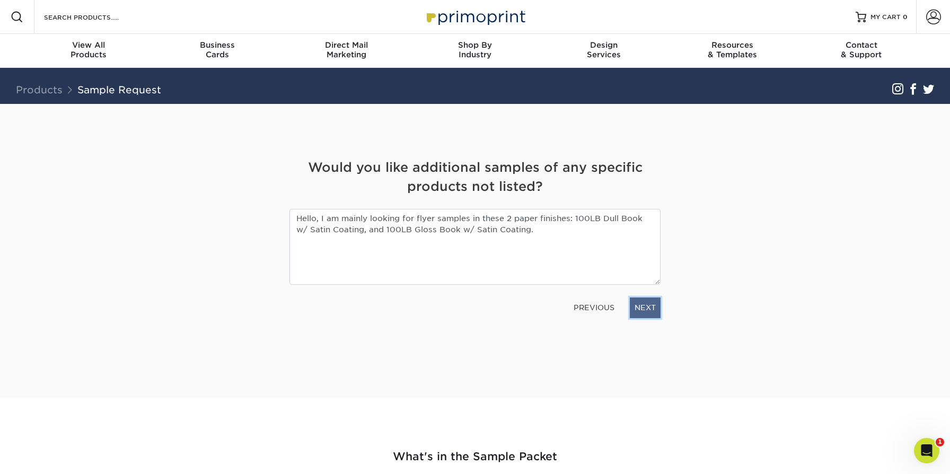
click at [638, 310] on link "NEXT" at bounding box center [645, 307] width 31 height 20
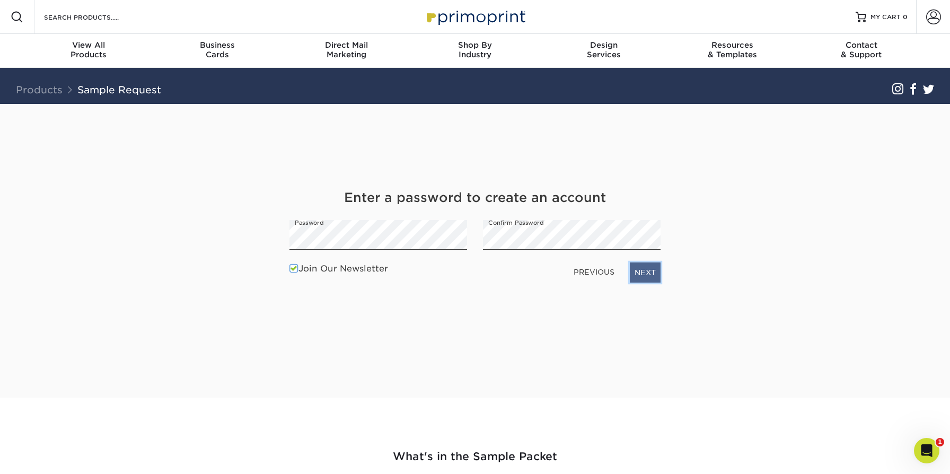
click at [644, 274] on link "NEXT" at bounding box center [645, 272] width 31 height 20
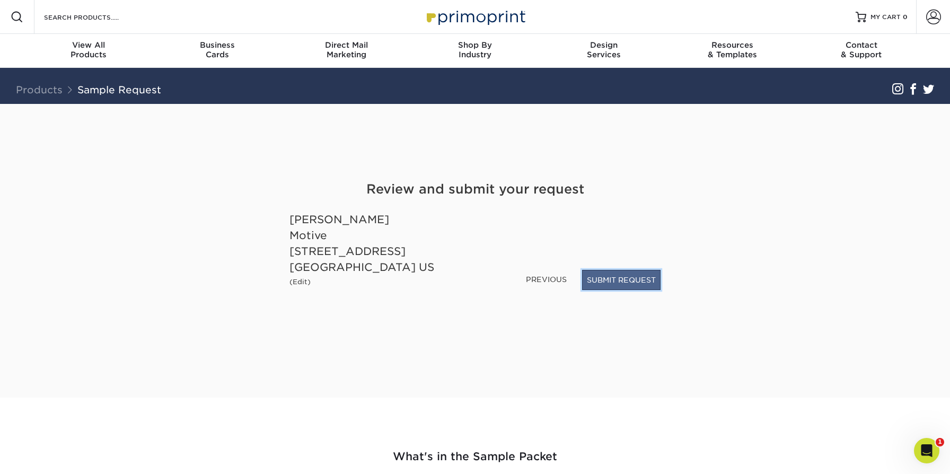
click at [623, 278] on button "SUBMIT REQUEST" at bounding box center [621, 280] width 78 height 20
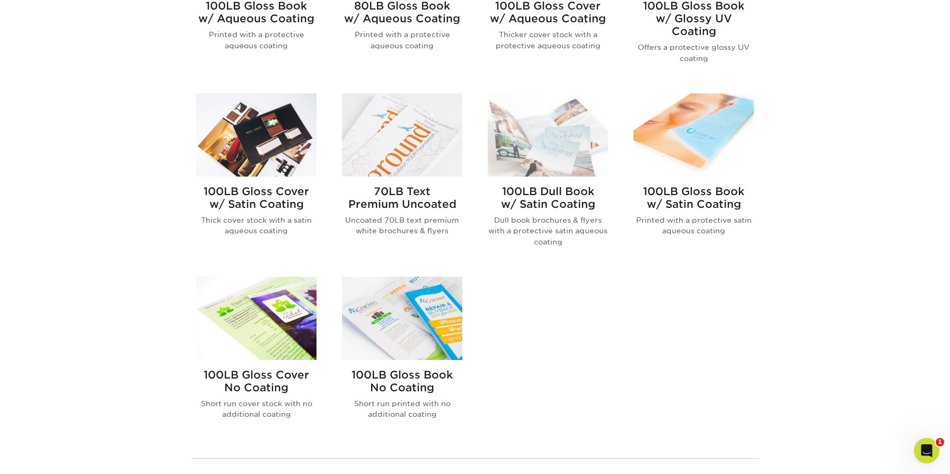
scroll to position [215, 0]
